Goal: Check status: Check status

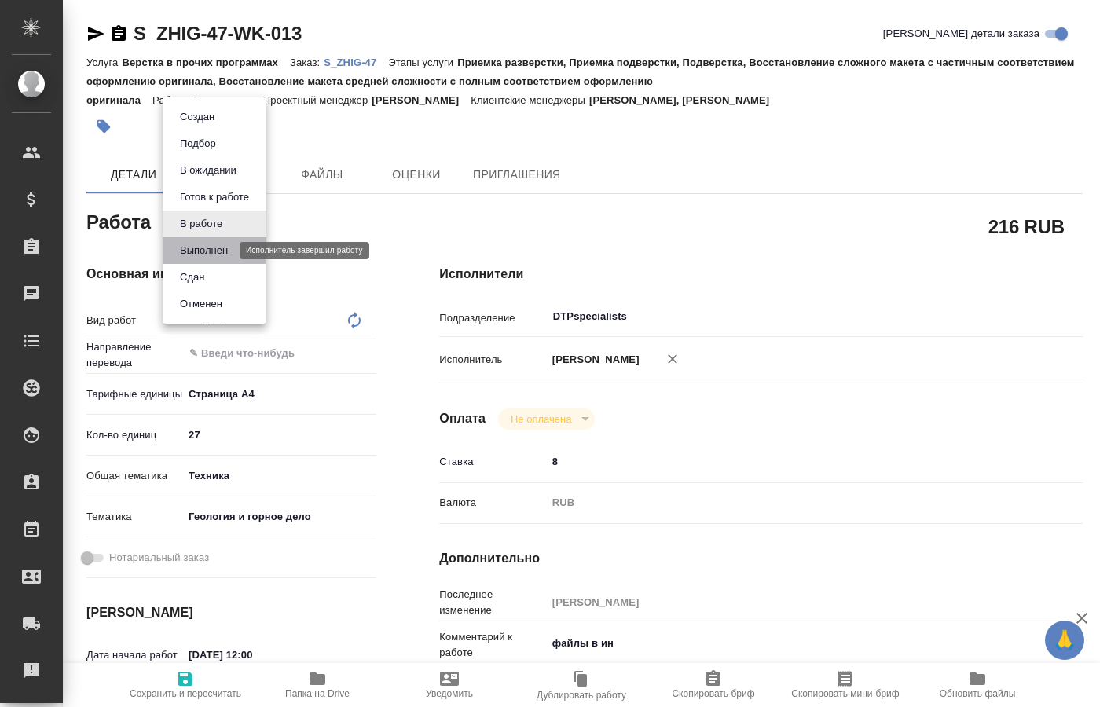
click at [216, 248] on button "Выполнен" at bounding box center [203, 250] width 57 height 17
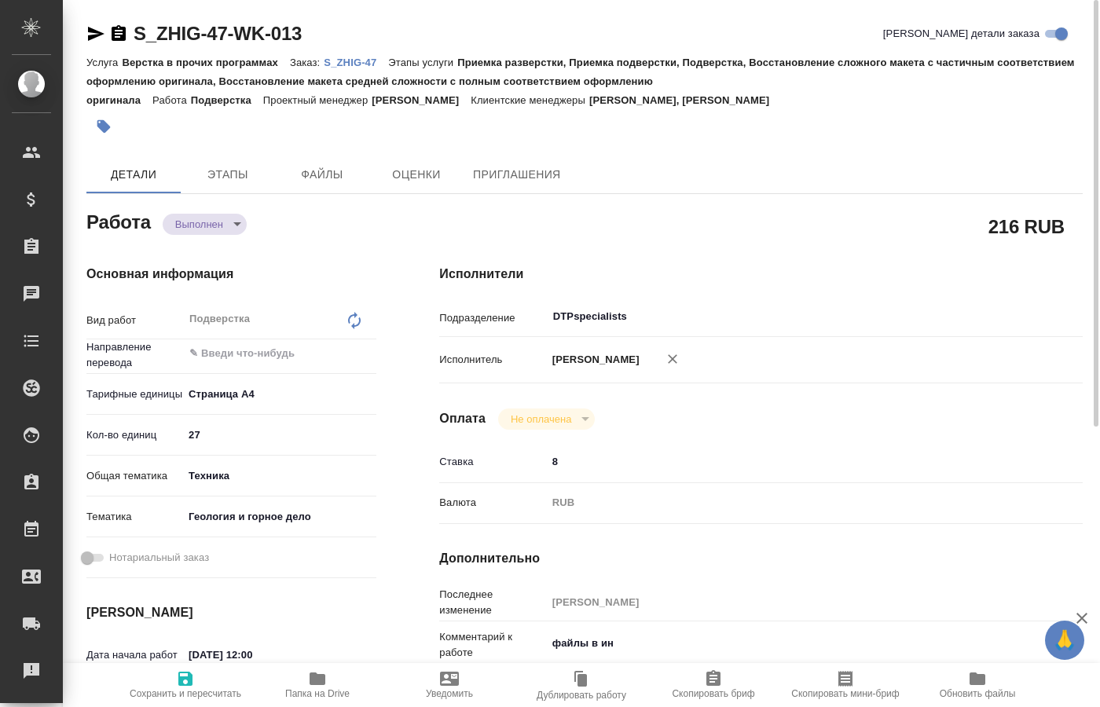
type textarea "x"
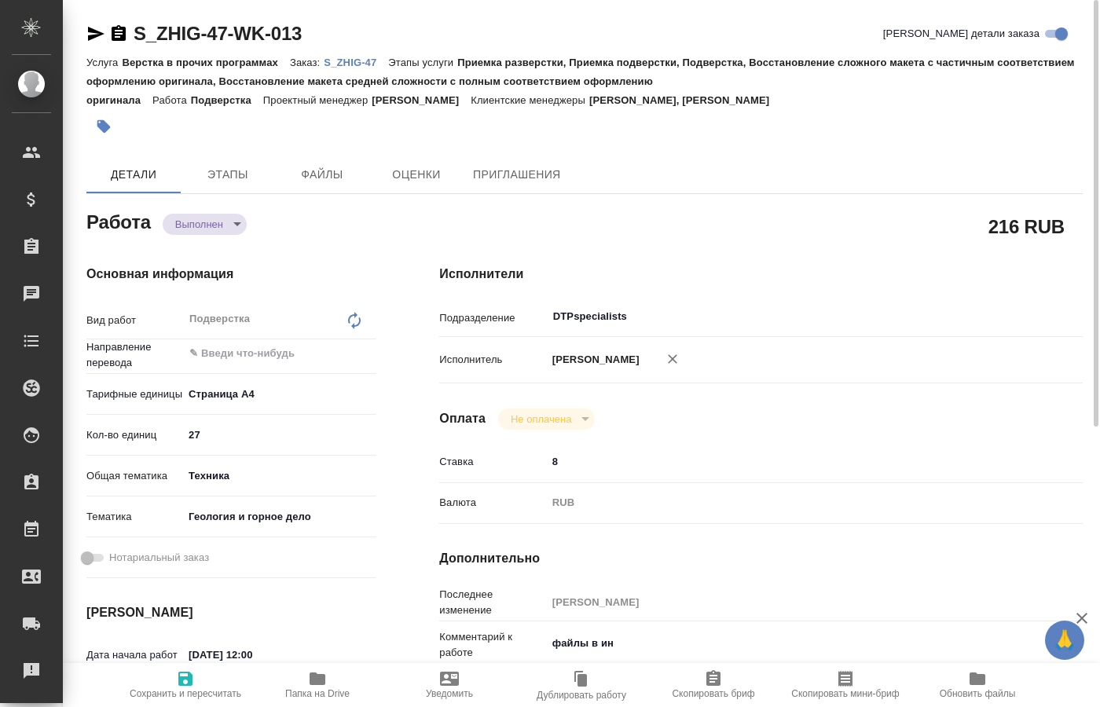
type textarea "x"
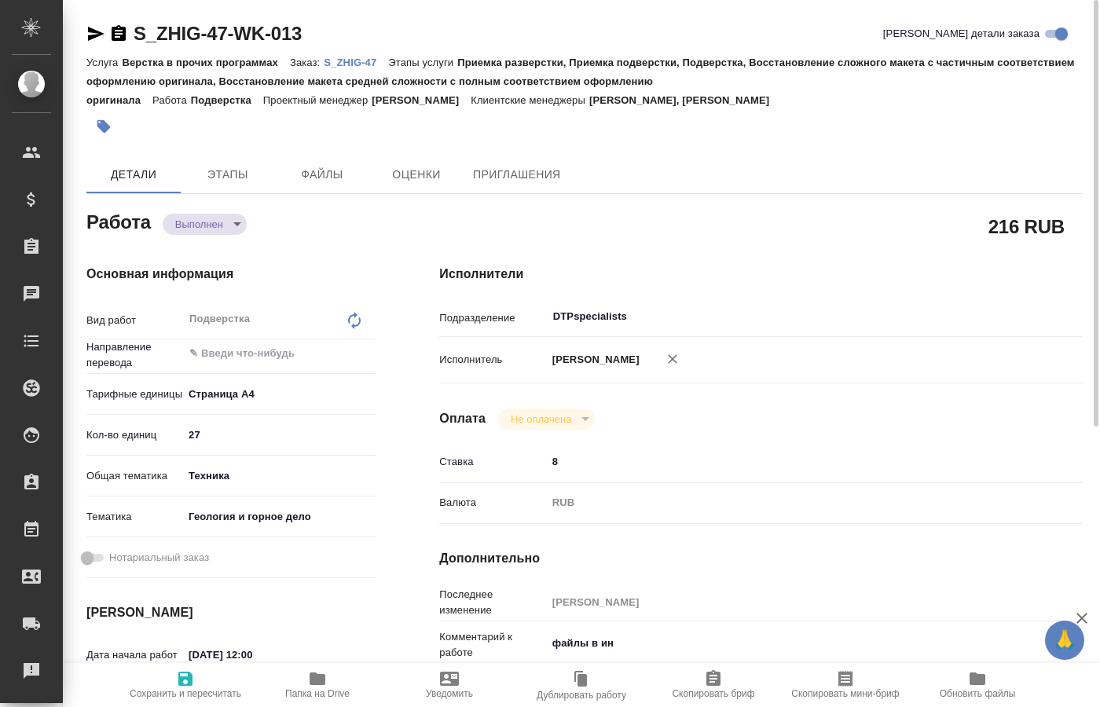
type textarea "x"
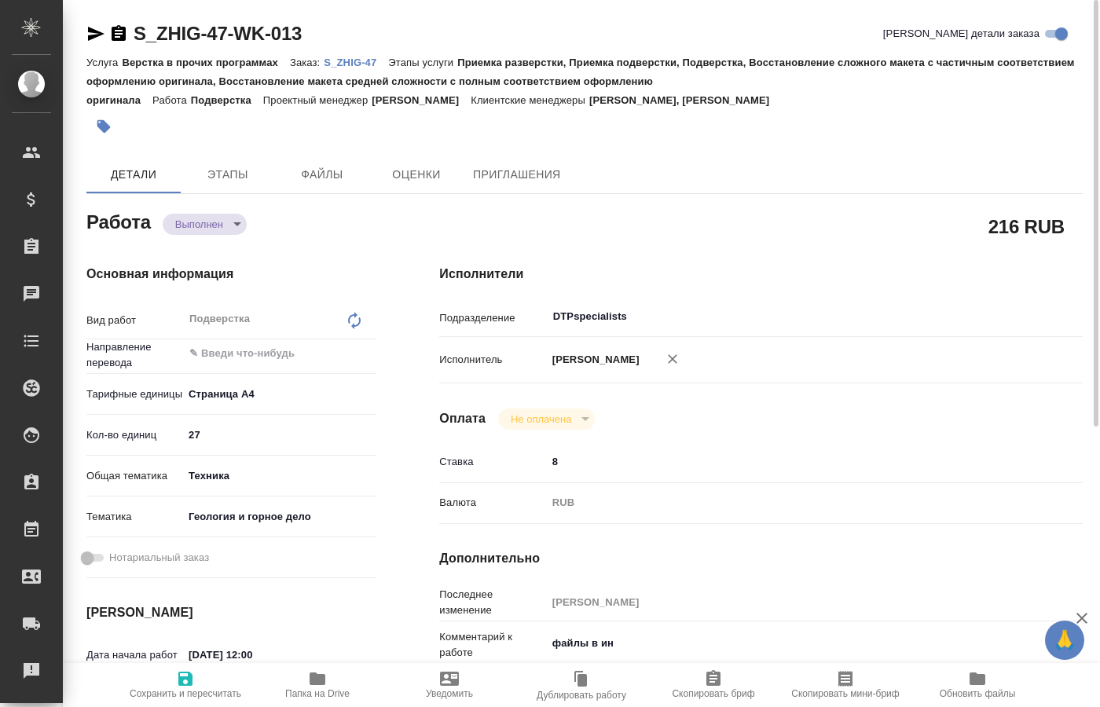
type textarea "x"
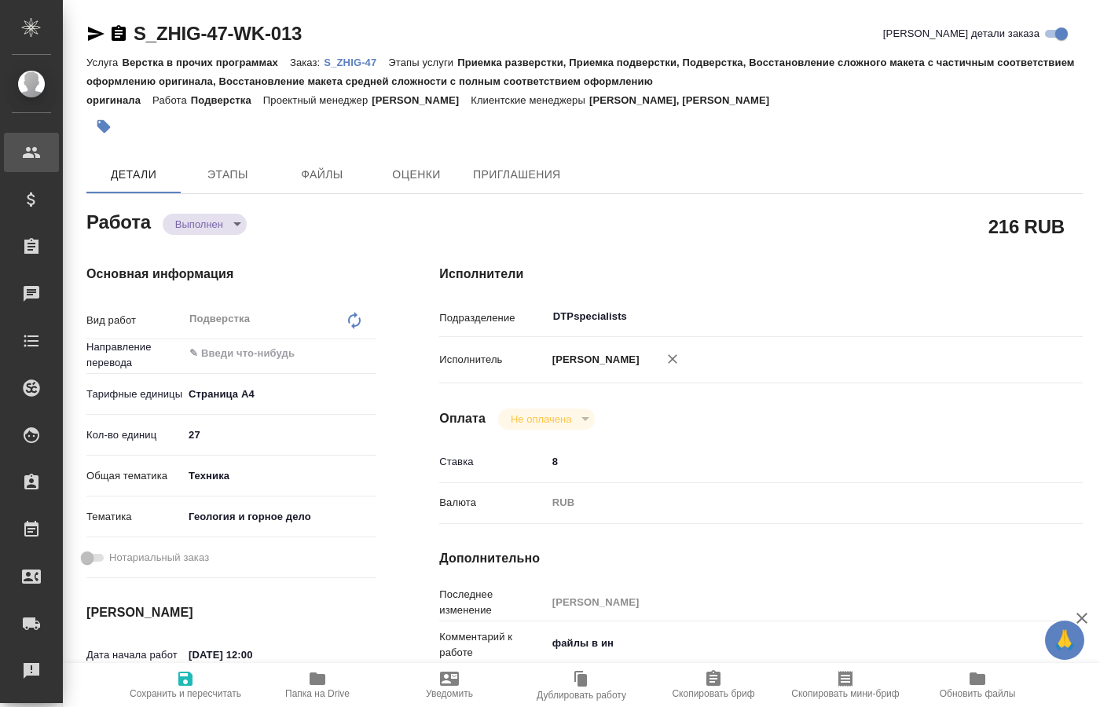
type textarea "x"
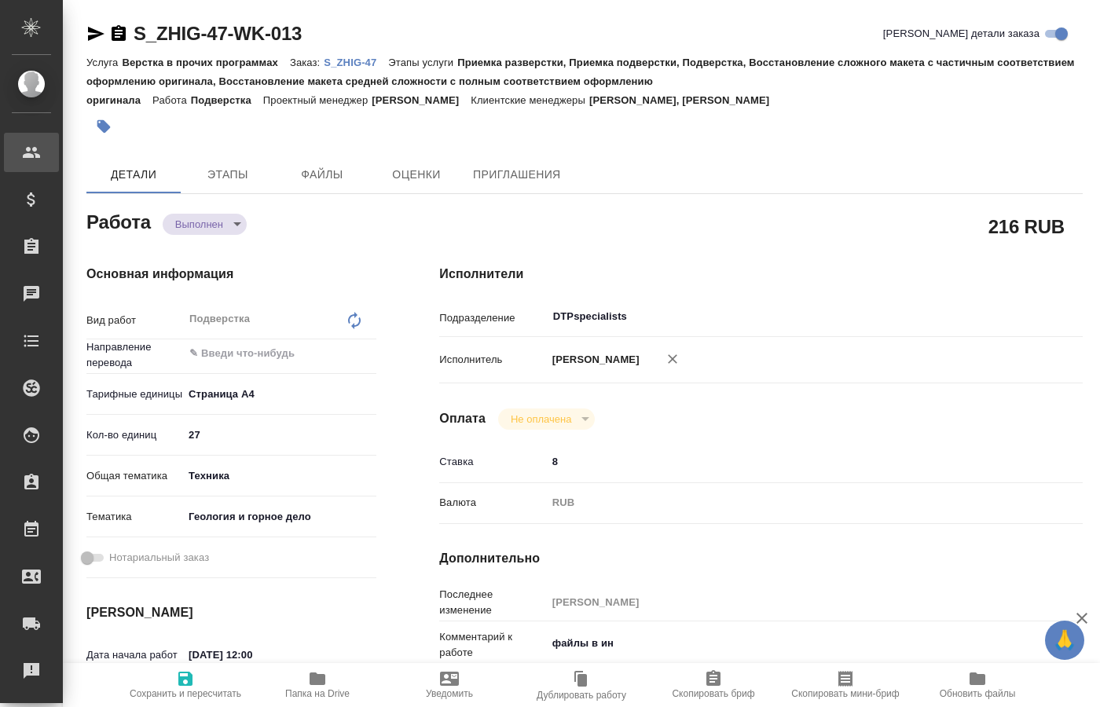
type textarea "x"
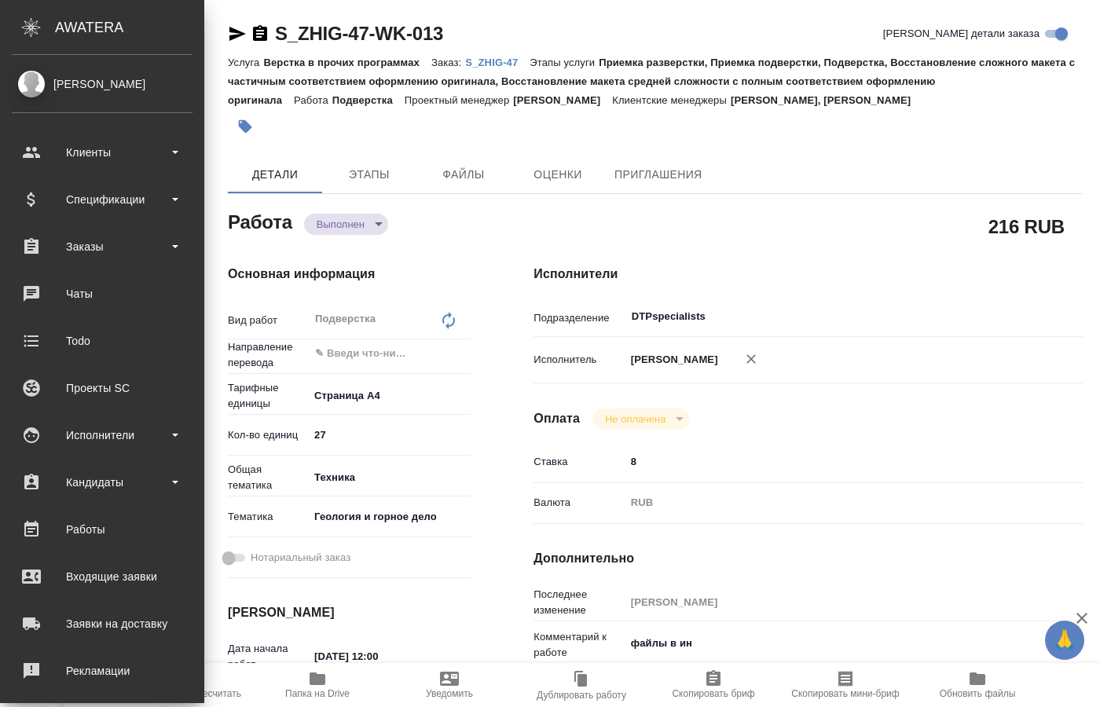
type textarea "x"
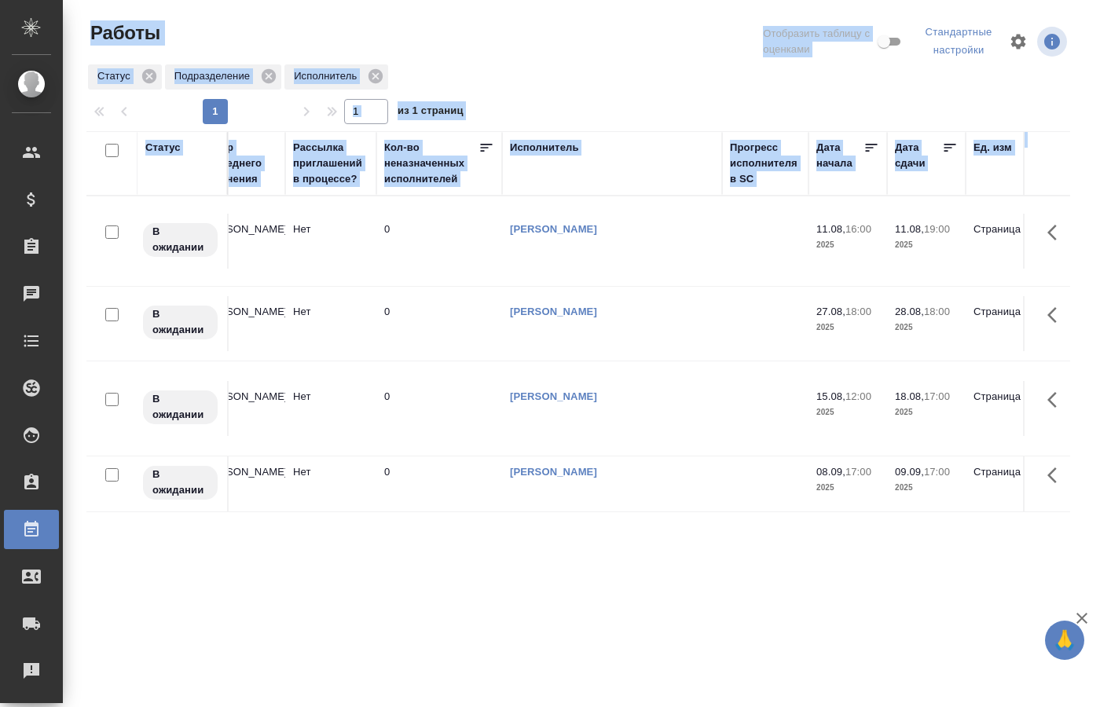
scroll to position [0, 769]
click at [600, 225] on link "[PERSON_NAME]" at bounding box center [555, 229] width 87 height 12
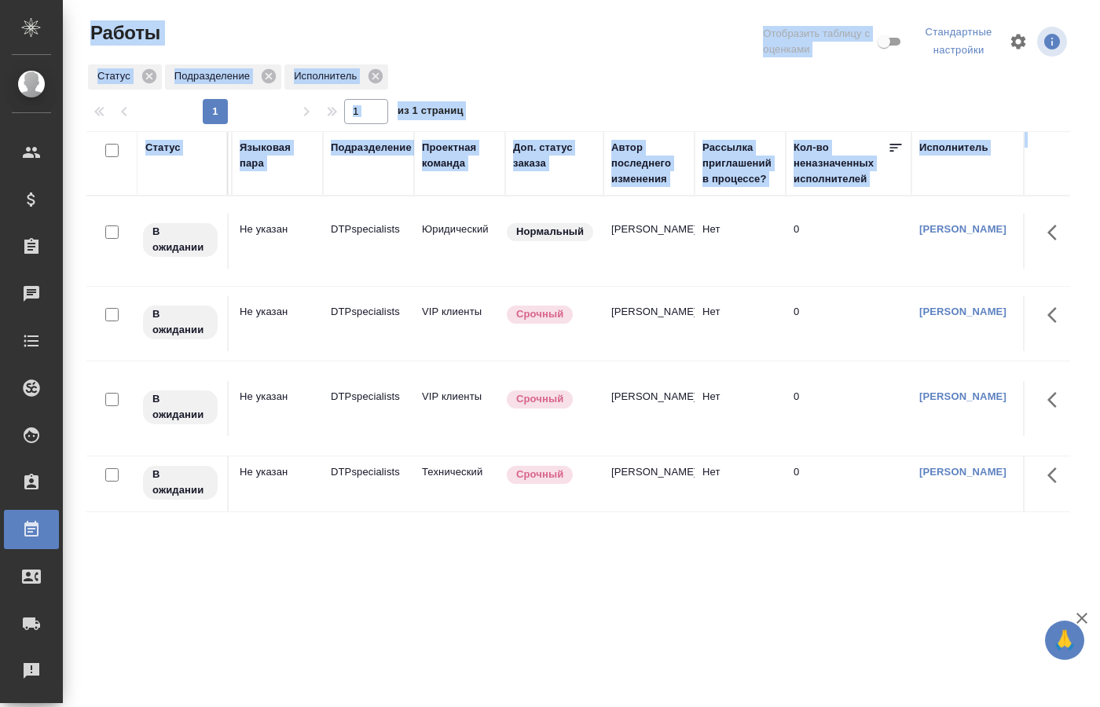
scroll to position [0, 629]
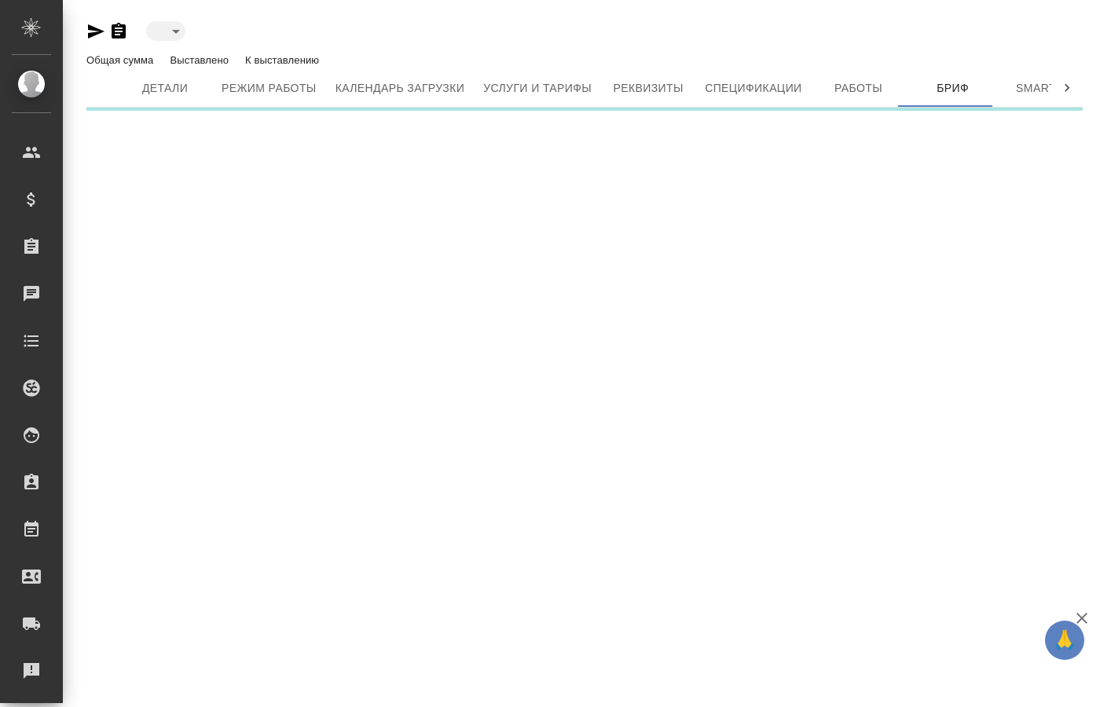
type input "active"
